Goal: Task Accomplishment & Management: Manage account settings

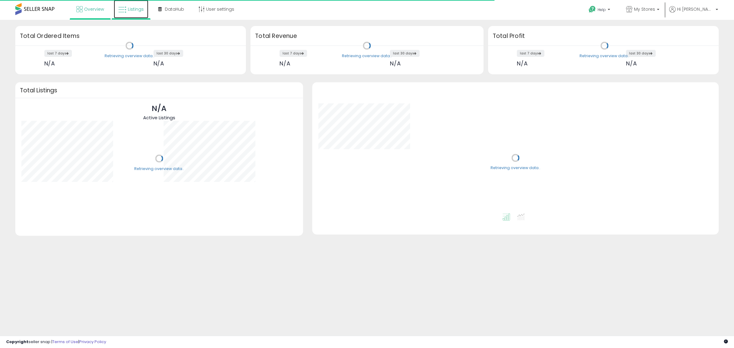
click at [128, 2] on link "Listings" at bounding box center [131, 9] width 35 height 18
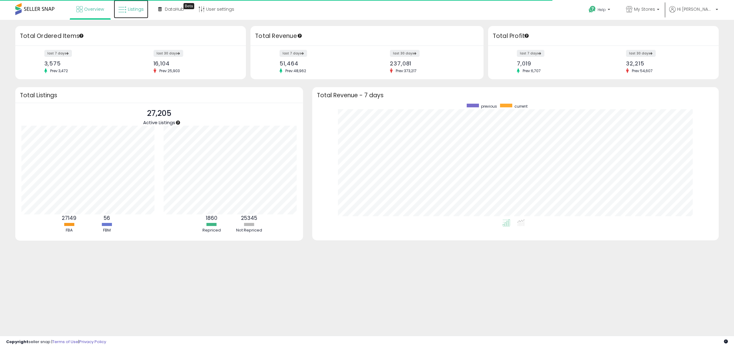
scroll to position [116, 395]
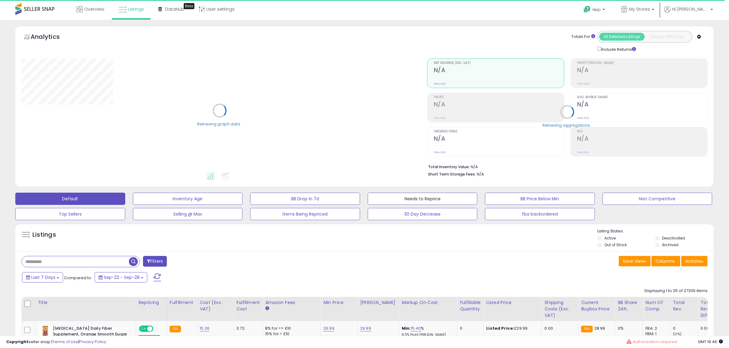
click at [461, 200] on button "Needs to Reprice" at bounding box center [422, 199] width 110 height 12
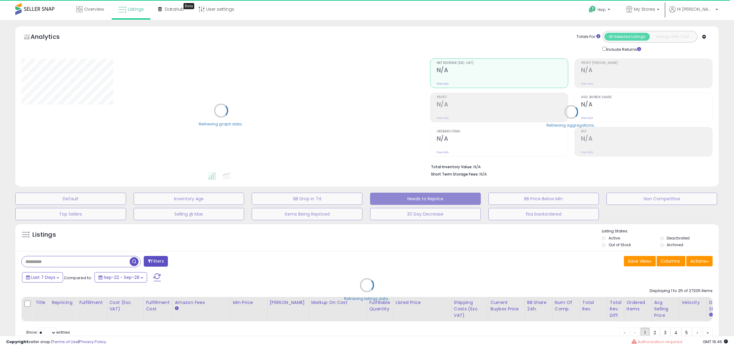
click at [619, 248] on div "Retrieving listings data.." at bounding box center [367, 289] width 713 height 139
click at [623, 247] on div "Retrieving listings data.." at bounding box center [367, 289] width 713 height 139
select select "**"
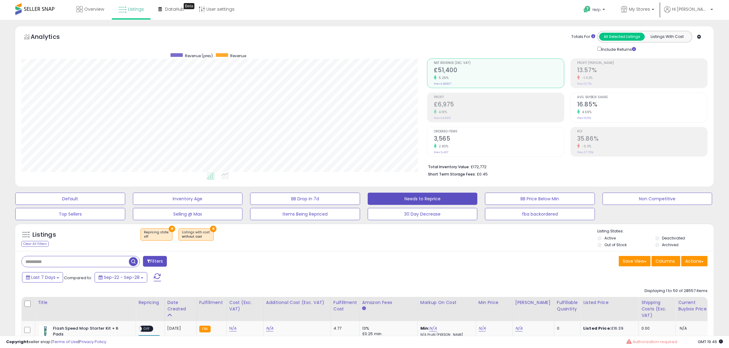
scroll to position [125, 405]
click at [626, 247] on label "Out of Stock" at bounding box center [615, 244] width 22 height 5
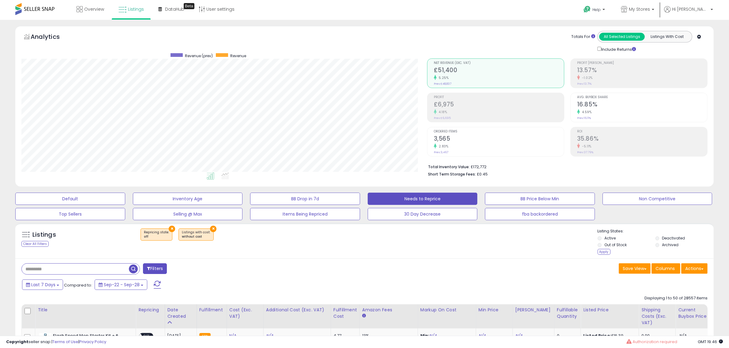
click at [680, 248] on li "Archived" at bounding box center [683, 245] width 57 height 7
click at [673, 237] on label "Deactivated" at bounding box center [673, 238] width 23 height 5
click at [664, 247] on label "Archived" at bounding box center [670, 244] width 17 height 5
click at [603, 255] on div "Apply" at bounding box center [603, 252] width 13 height 6
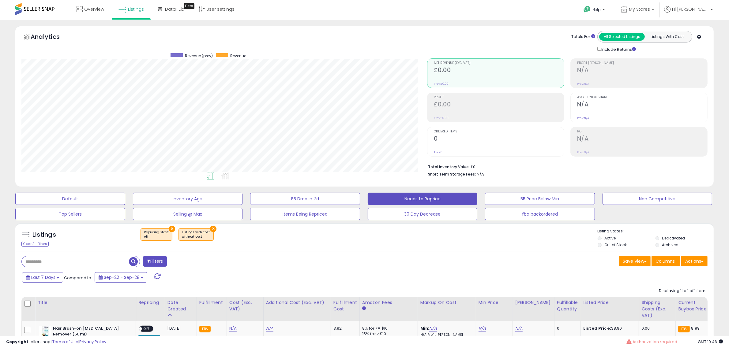
scroll to position [73, 0]
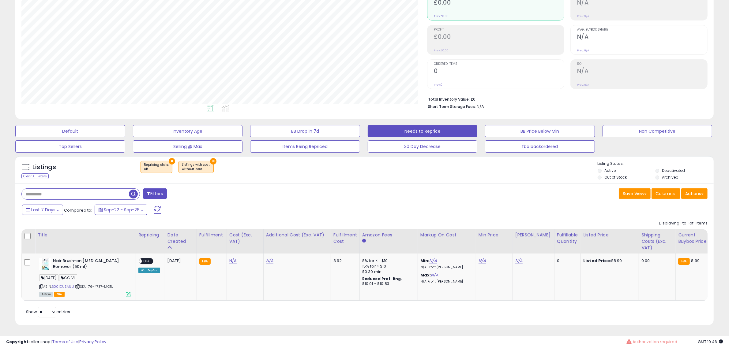
click at [390, 204] on div "Last 7 Days Compared to: Sep-22 - Sep-28" at bounding box center [278, 211] width 514 height 14
click at [256, 328] on div "Listings Clear All Filters × Repricing state : off × Active" at bounding box center [364, 243] width 707 height 180
click at [274, 260] on td "N/A" at bounding box center [296, 277] width 67 height 47
